Goal: Task Accomplishment & Management: Complete application form

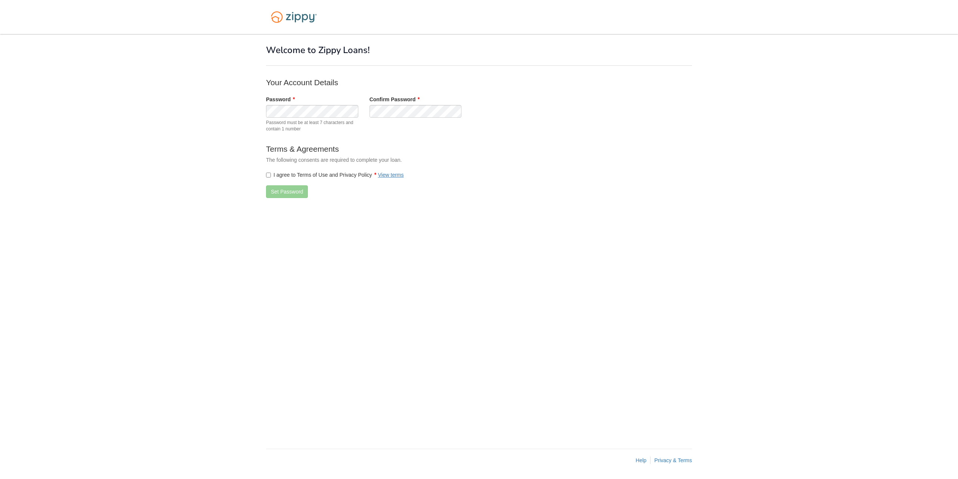
click at [267, 171] on label "I agree to Terms of Use and Privacy Policy View terms" at bounding box center [335, 174] width 138 height 7
click at [282, 191] on button "Set Password" at bounding box center [287, 191] width 42 height 13
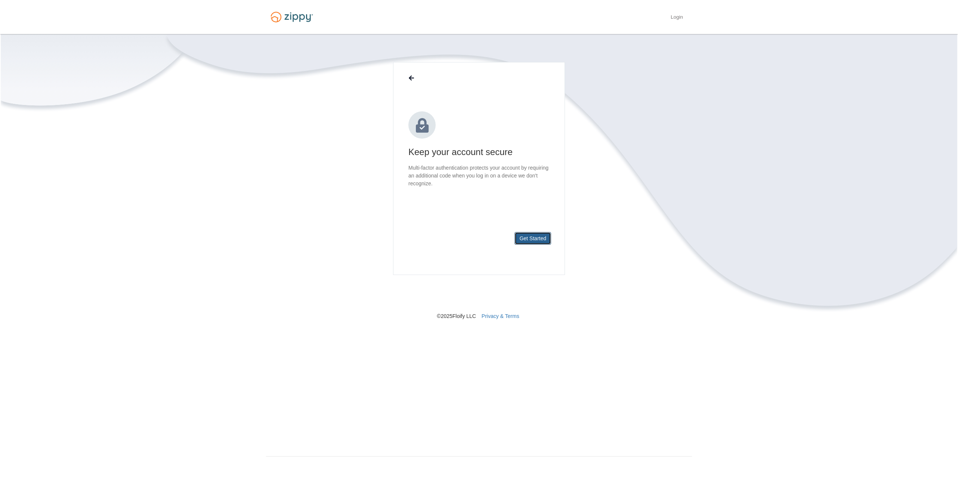
click at [538, 238] on button "Get Started" at bounding box center [532, 238] width 37 height 13
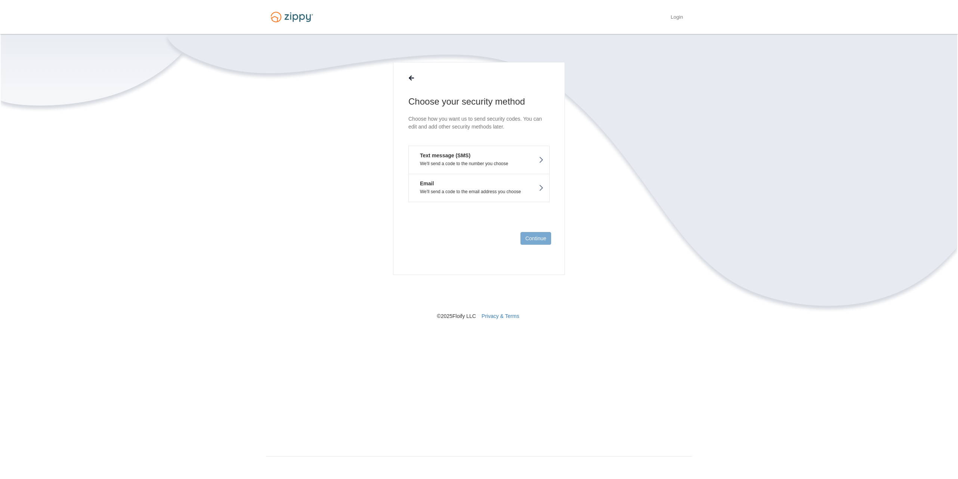
click at [514, 159] on button "Text message (SMS) We'll send a code to the number you choose" at bounding box center [478, 160] width 141 height 28
click at [465, 145] on input "text" at bounding box center [478, 145] width 141 height 18
type input "**********"
click at [532, 237] on button "Send Code" at bounding box center [533, 238] width 36 height 13
click at [440, 152] on input "text" at bounding box center [478, 153] width 141 height 18
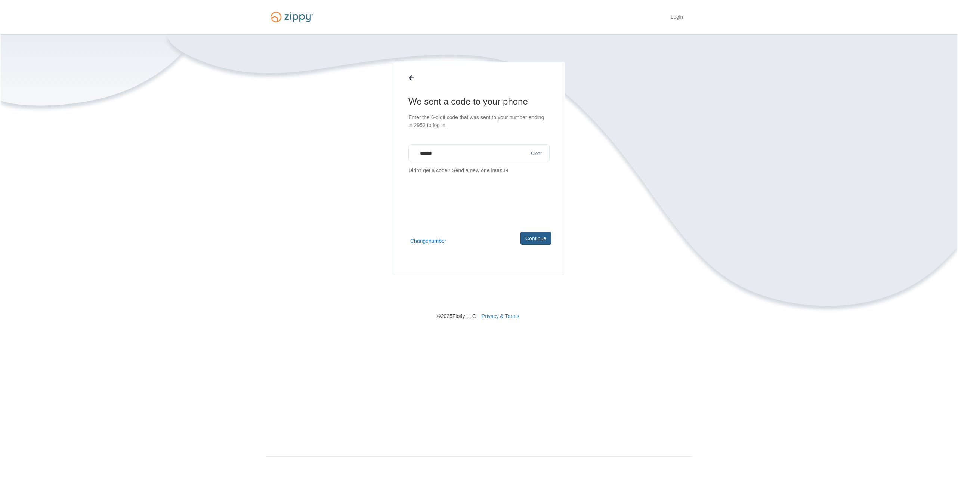
type input "******"
click at [531, 239] on button "Continue" at bounding box center [535, 238] width 31 height 13
click at [535, 239] on button "Continue" at bounding box center [535, 238] width 31 height 13
click at [540, 240] on link "Finish" at bounding box center [540, 238] width 24 height 13
